Goal: Find specific page/section: Find specific page/section

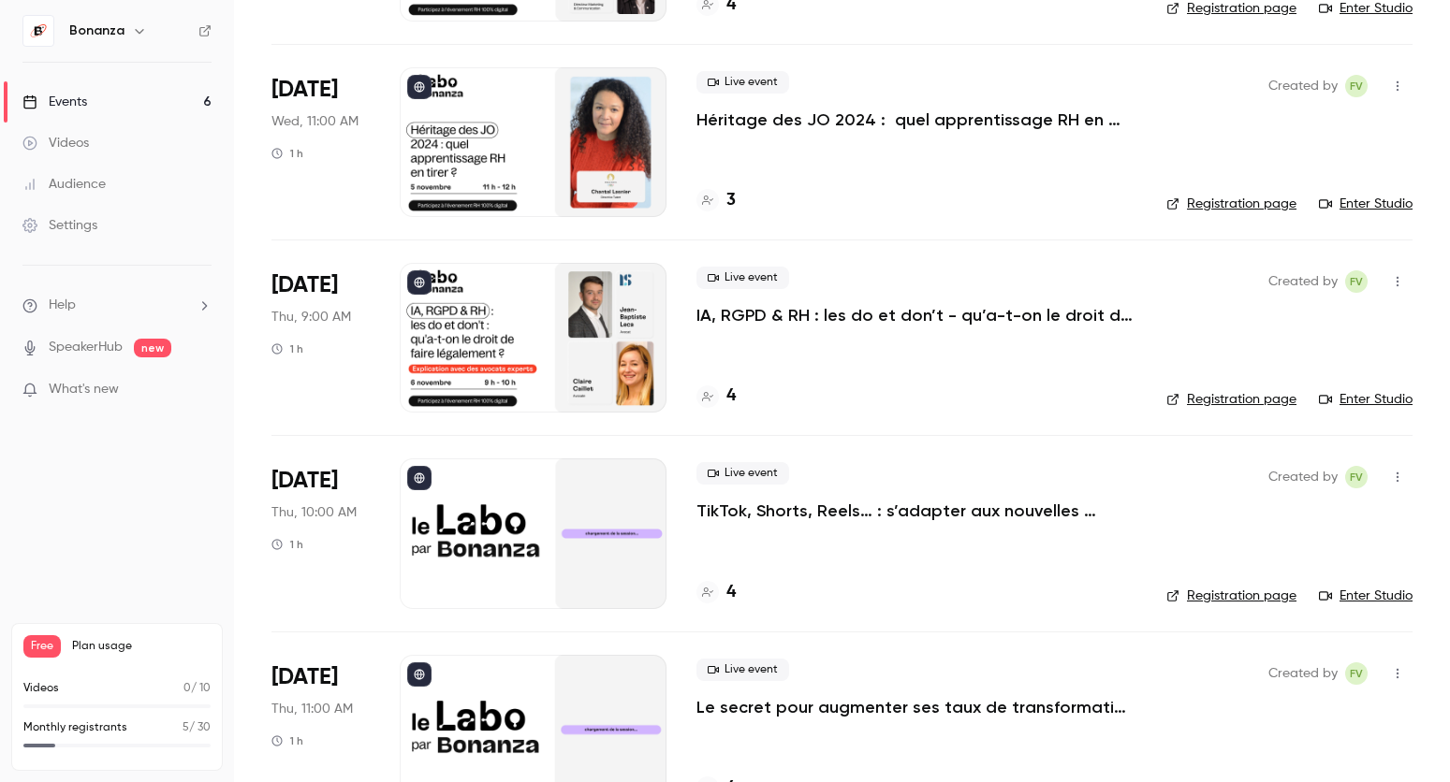
scroll to position [495, 0]
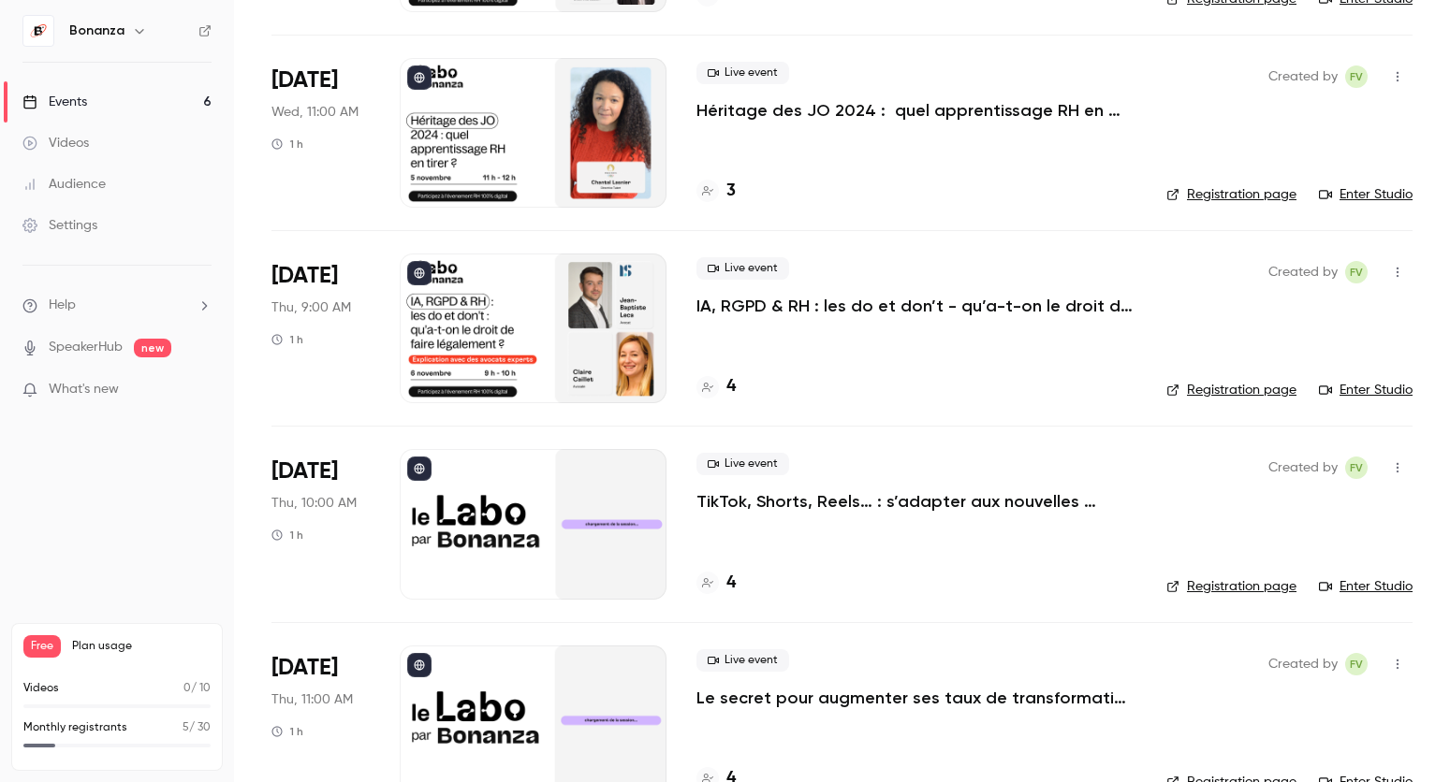
click at [704, 383] on icon at bounding box center [707, 387] width 11 height 9
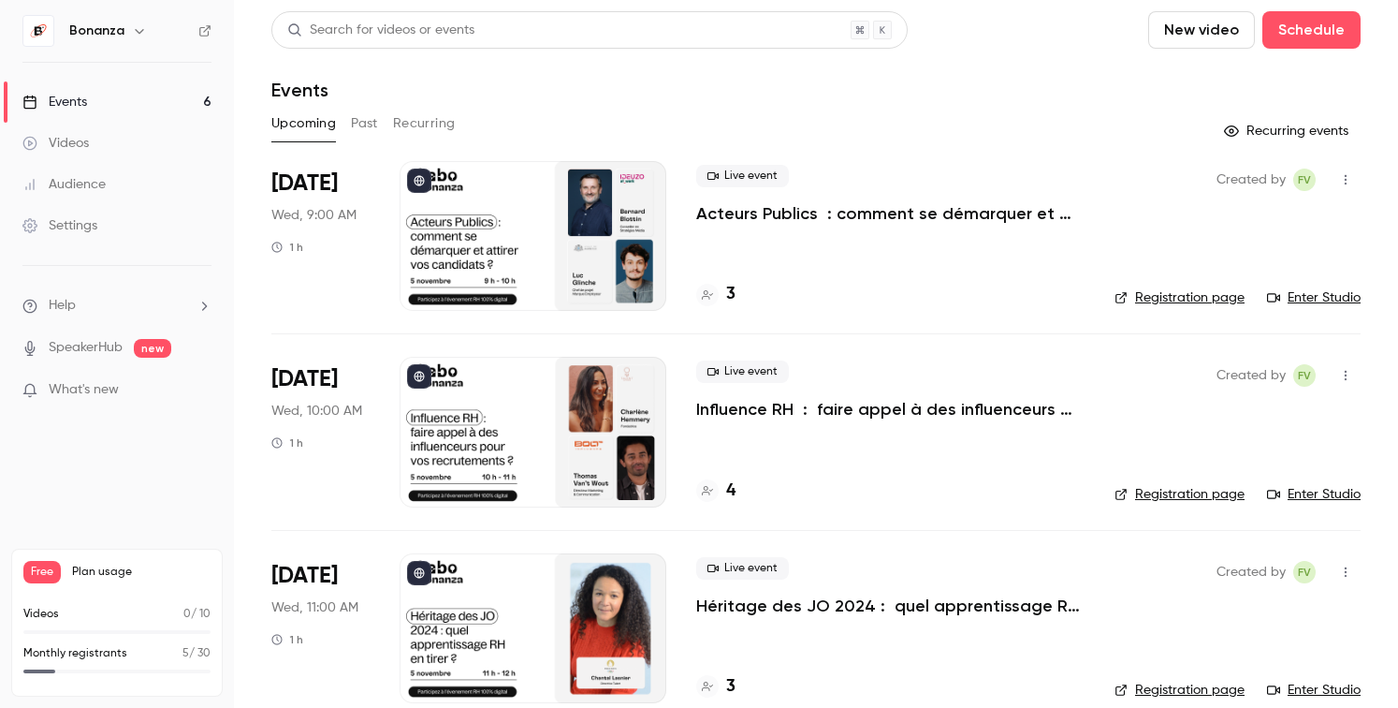
click at [97, 177] on div "Audience" at bounding box center [63, 184] width 83 height 19
